Goal: Task Accomplishment & Management: Use online tool/utility

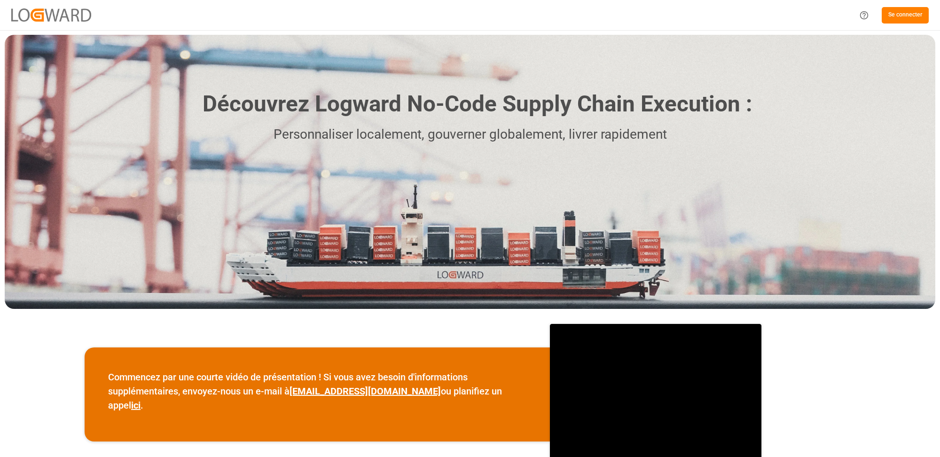
click at [901, 12] on font "Se connecter" at bounding box center [905, 14] width 34 height 7
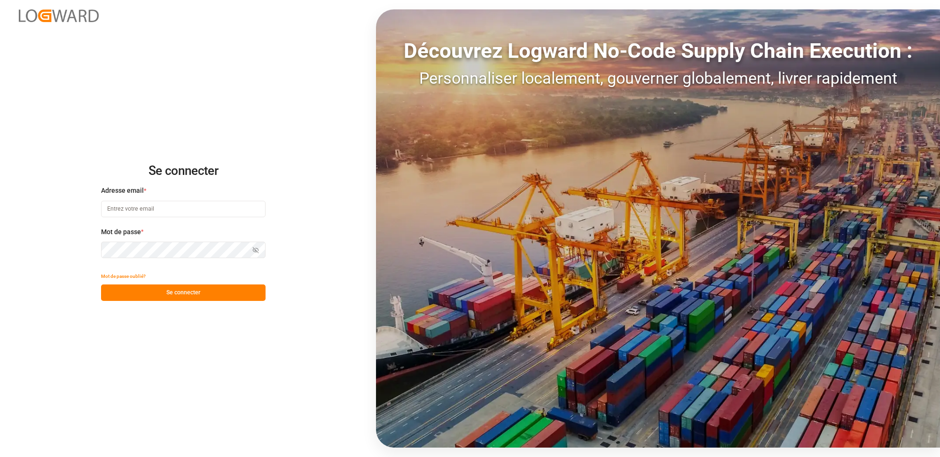
type input "[PERSON_NAME][EMAIL_ADDRESS][DOMAIN_NAME]"
click at [181, 296] on font "Se connecter" at bounding box center [183, 293] width 34 height 8
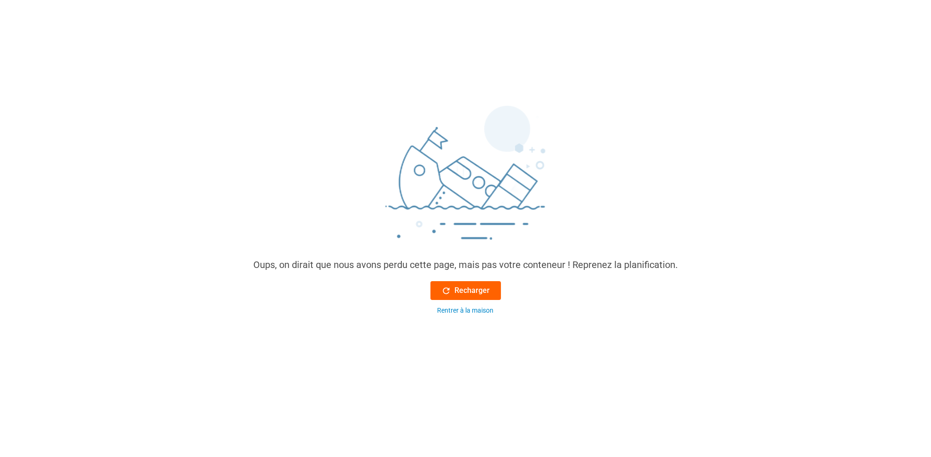
click at [466, 285] on font "Recharger" at bounding box center [472, 290] width 35 height 11
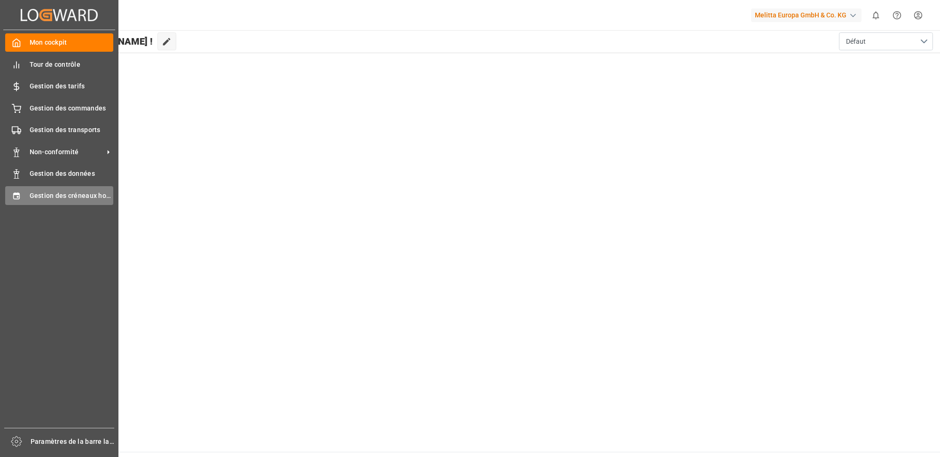
click at [13, 194] on icon at bounding box center [16, 195] width 9 height 9
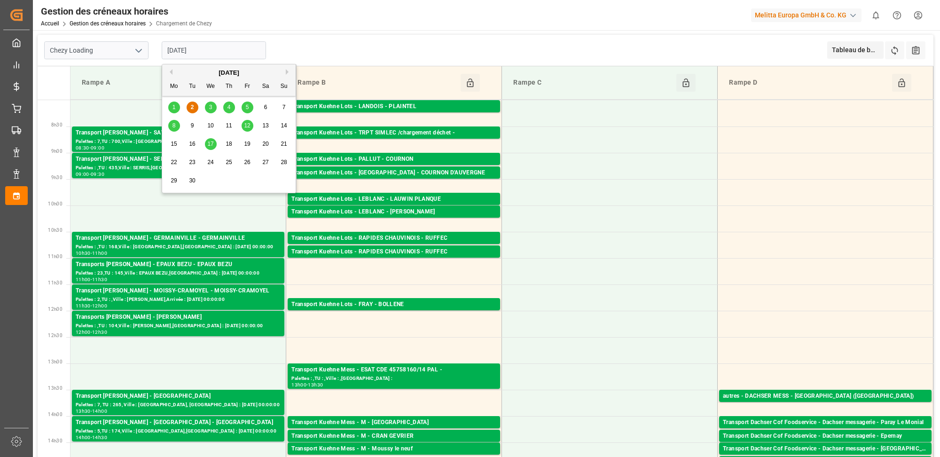
click at [190, 51] on input "[DATE]" at bounding box center [214, 50] width 104 height 18
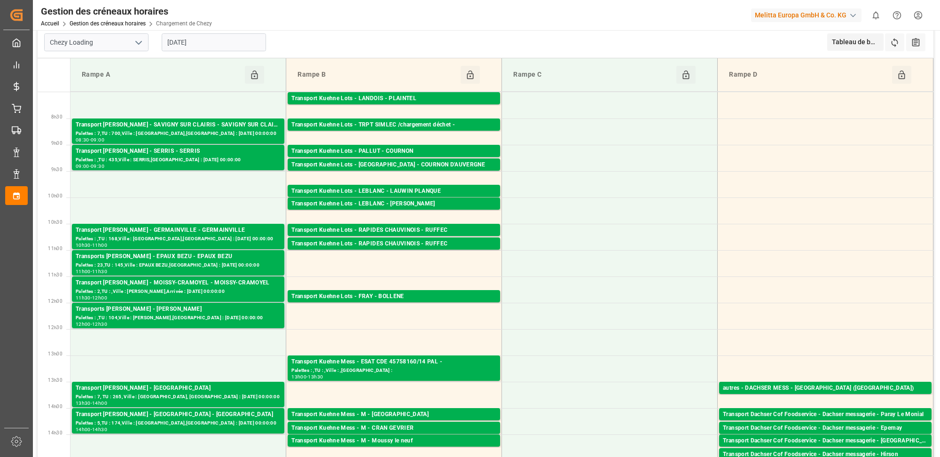
click at [127, 41] on input "Chezy Loading" at bounding box center [96, 42] width 104 height 18
click at [139, 44] on icon "ouvrir le menu" at bounding box center [138, 42] width 11 height 11
click at [98, 82] on font "Déchargement de Chezy" at bounding box center [85, 84] width 70 height 8
type input "Chezy Unloading"
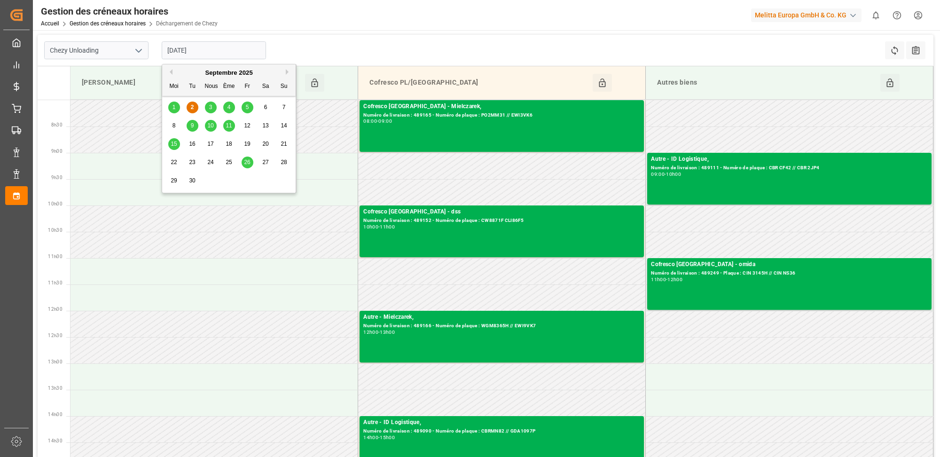
click at [193, 54] on input "[DATE]" at bounding box center [214, 50] width 104 height 18
click at [211, 108] on font "3" at bounding box center [210, 107] width 3 height 7
type input "[DATE]"
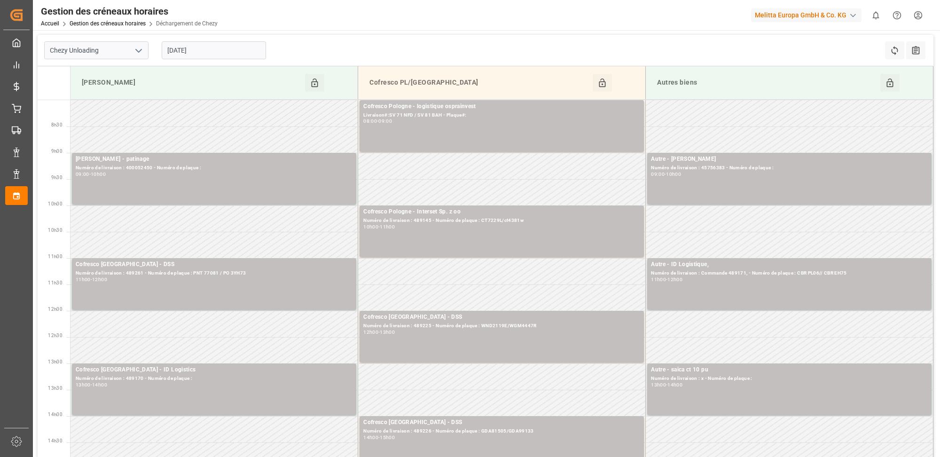
click at [176, 56] on input "[DATE]" at bounding box center [214, 50] width 104 height 18
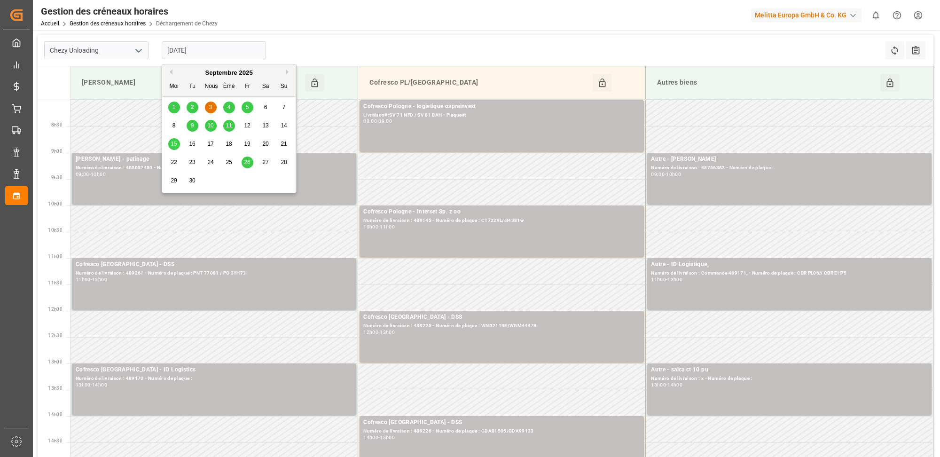
click at [139, 50] on icon "open menu" at bounding box center [138, 50] width 11 height 11
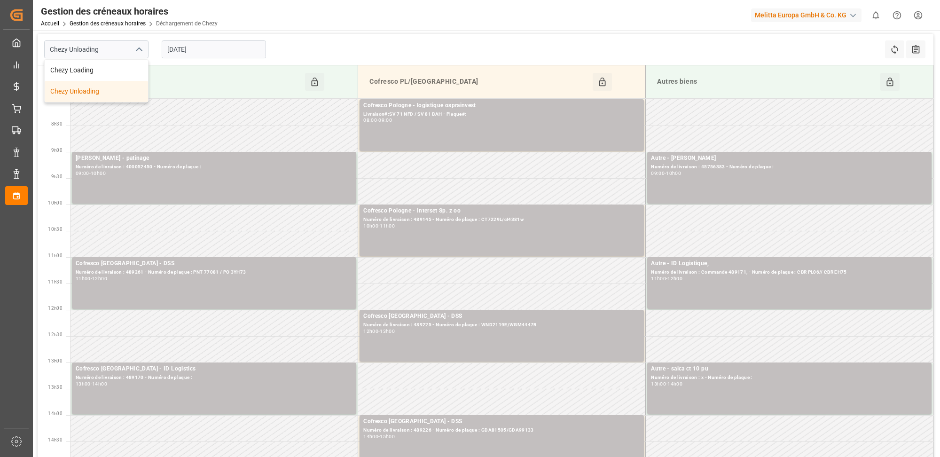
scroll to position [3, 0]
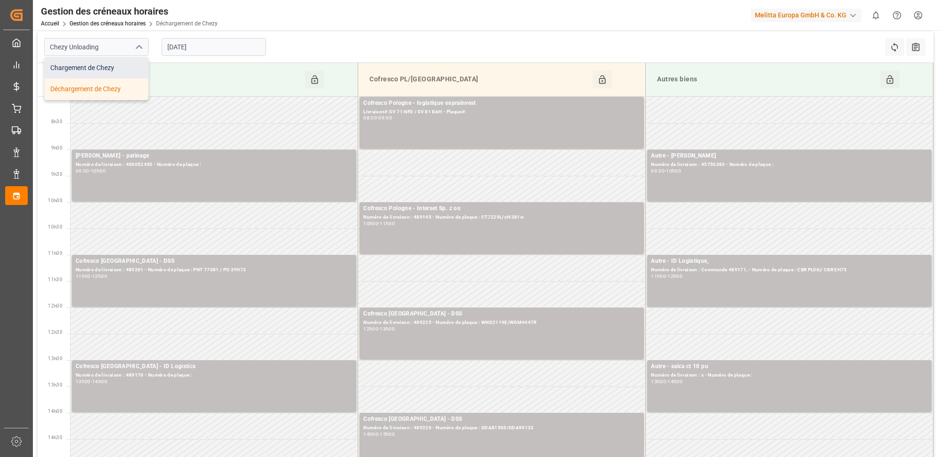
click at [96, 67] on font "Chargement de Chezy" at bounding box center [82, 68] width 64 height 8
type input "Chezy Loading"
